Goal: Transaction & Acquisition: Purchase product/service

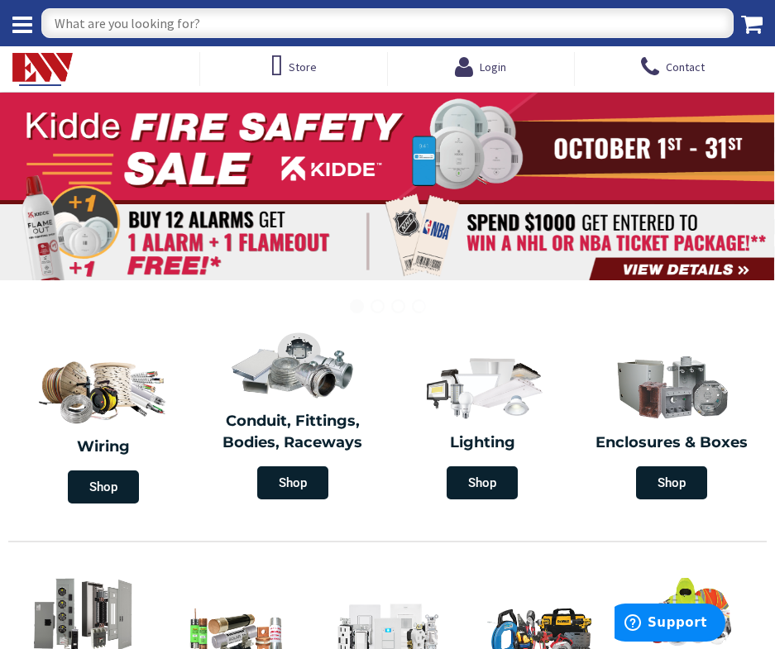
click at [72, 23] on input "text" at bounding box center [387, 23] width 692 height 30
type input "[STREET_ADDRESS]"
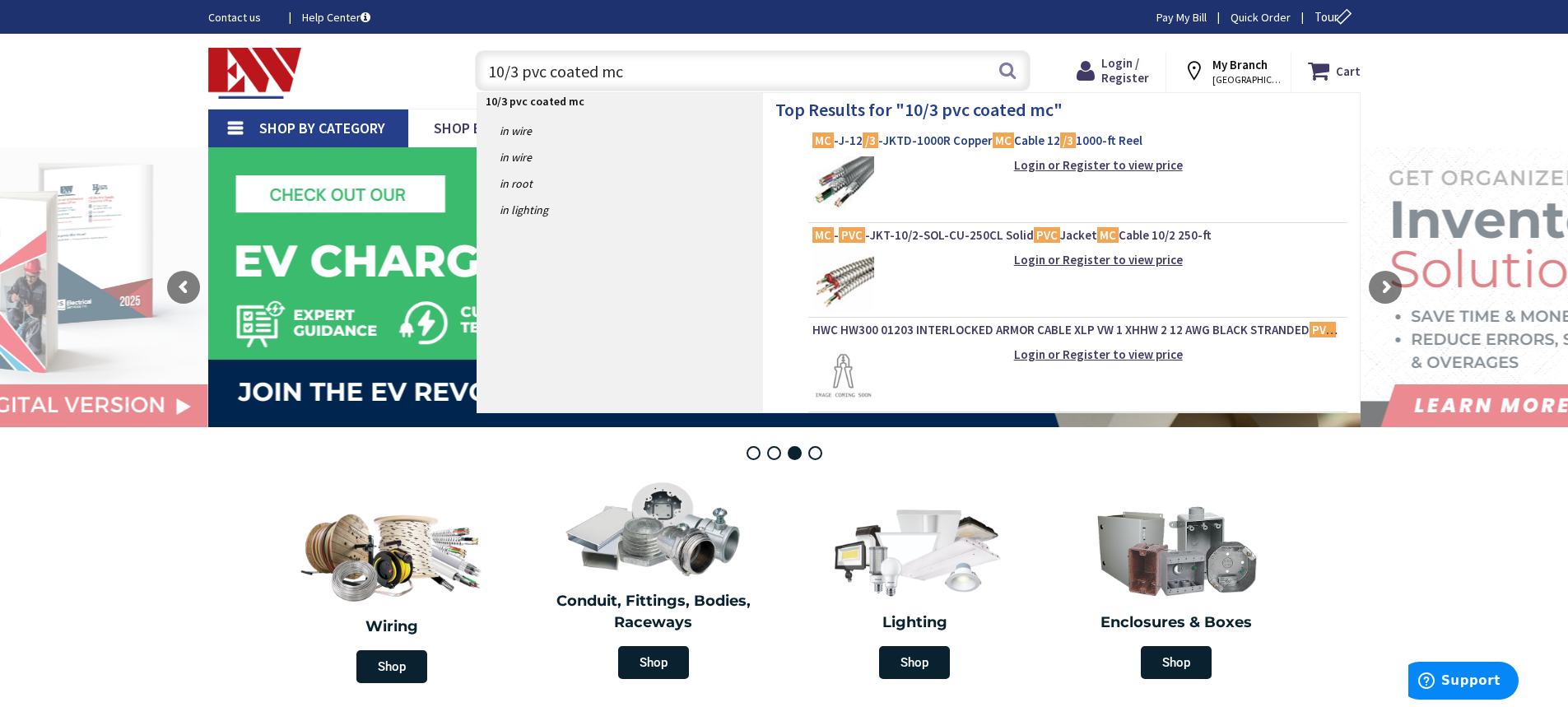
type input "10/3 pvc coated mc"
click at [770, 142] on span "MC -J-12 /3 -JKTD-1000R Copper MC Cable 12 /3 1000-ft Reel" at bounding box center [1078, 140] width 531 height 17
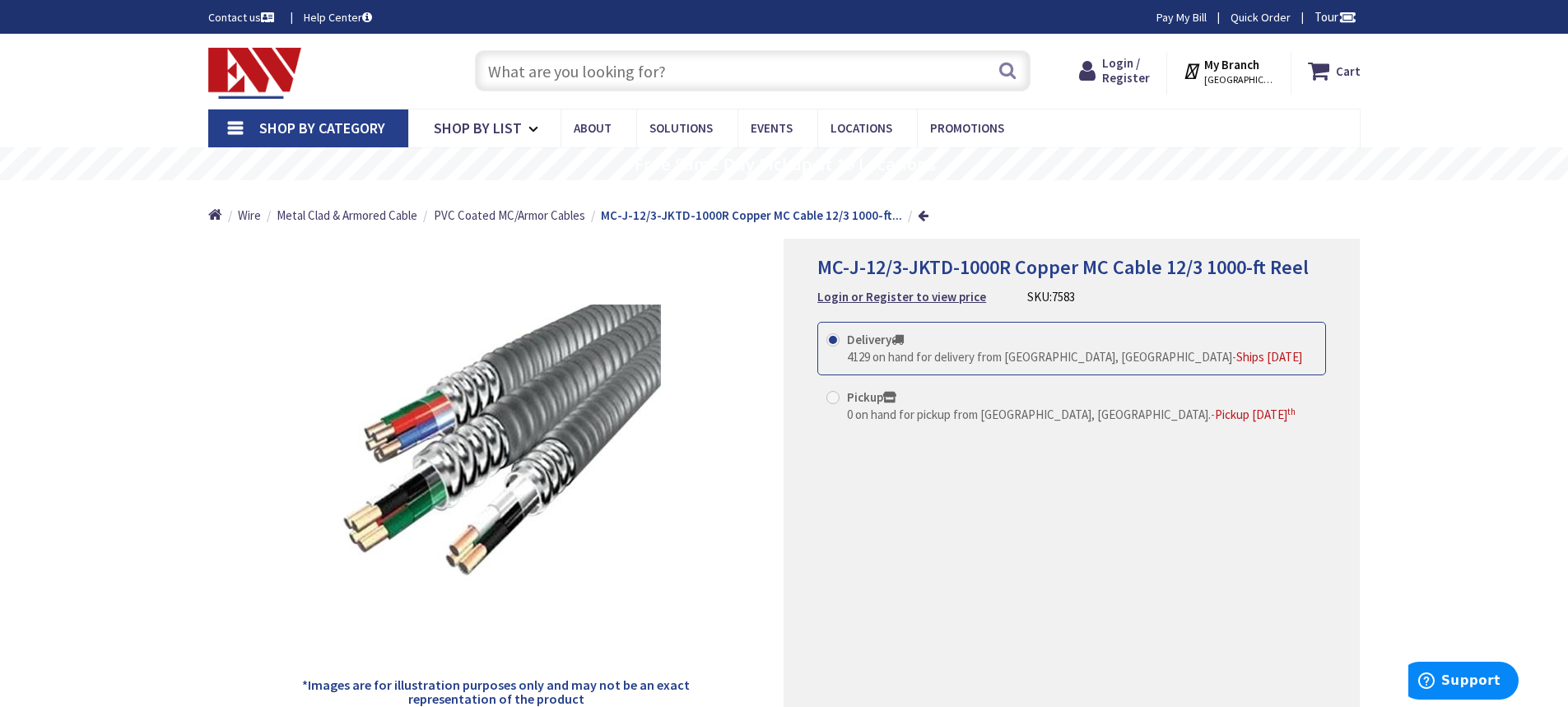
click at [555, 66] on input "text" at bounding box center [752, 70] width 555 height 41
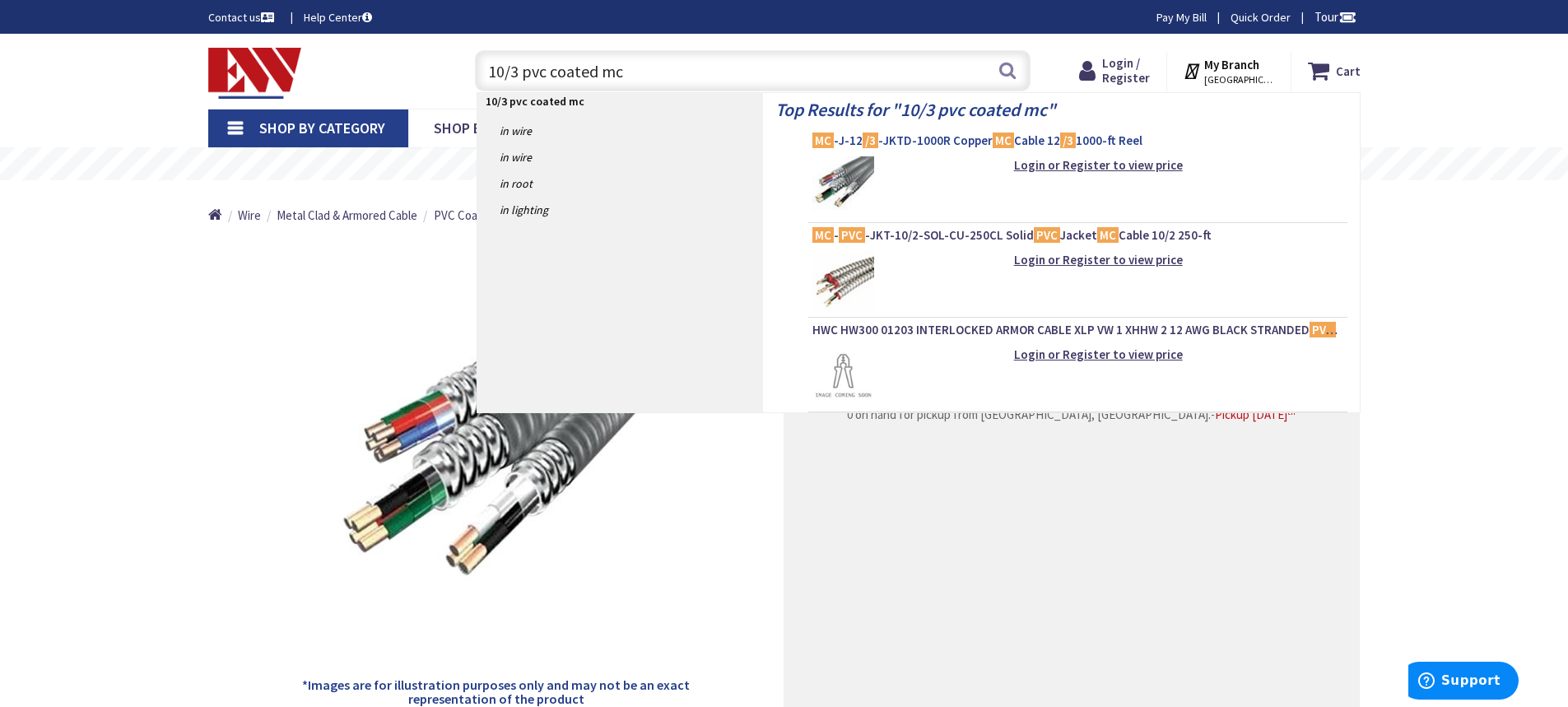
type input "10/3 pvc coated mc"
click at [934, 135] on span "MC -J-12 /3 -JKTD-1000R Copper MC Cable 12 /3 1000-ft Reel" at bounding box center [1078, 140] width 531 height 17
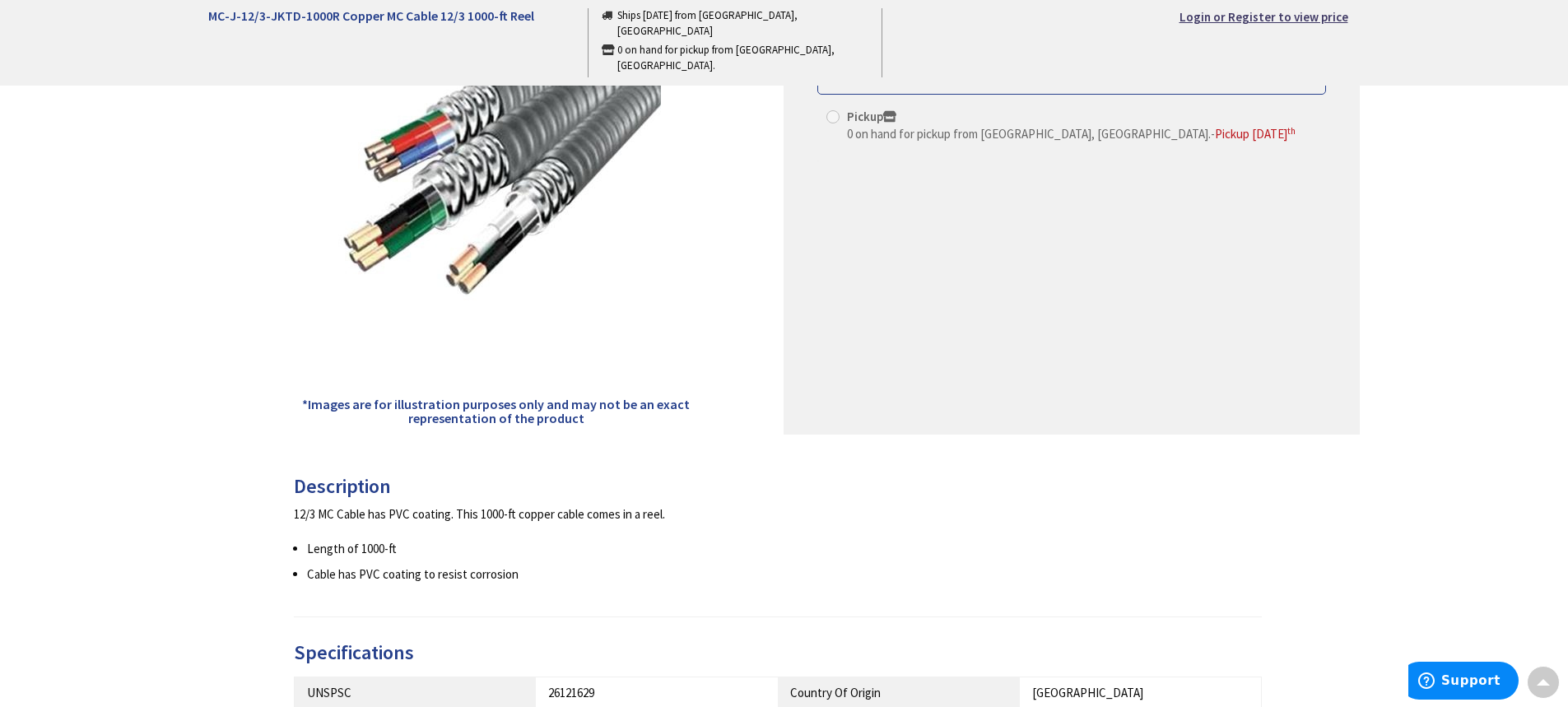
scroll to position [247, 0]
